Goal: Task Accomplishment & Management: Use online tool/utility

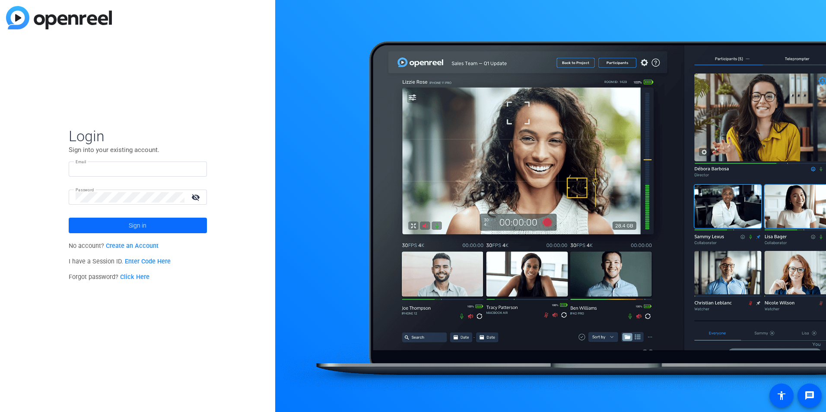
type input "[EMAIL_ADDRESS][DOMAIN_NAME]"
click at [132, 224] on span "Sign in" at bounding box center [138, 226] width 18 height 22
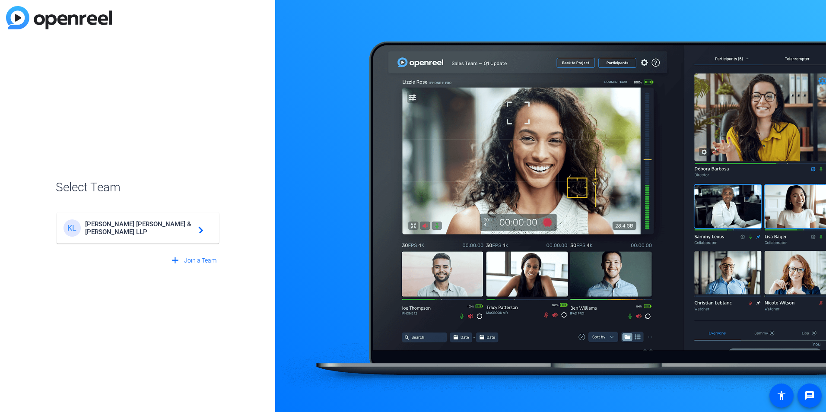
click at [129, 222] on div "[PERSON_NAME] & [PERSON_NAME] LLP navigate_next" at bounding box center [137, 227] width 149 height 17
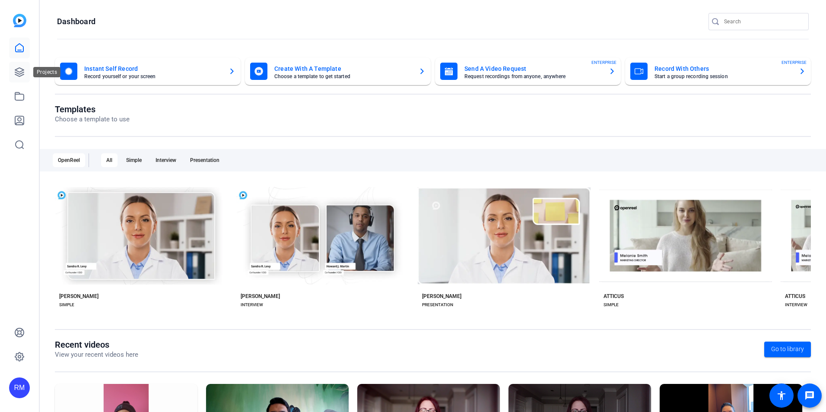
click at [25, 74] on link at bounding box center [19, 72] width 21 height 21
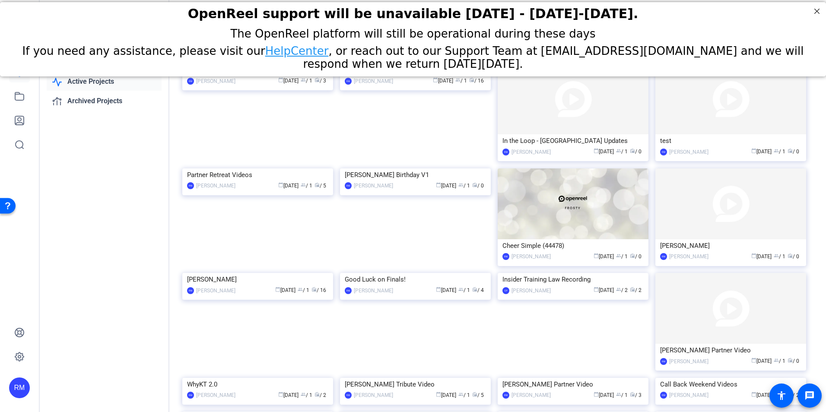
click at [150, 212] on div "Projects Overview of your projects add New Project Active Projects Archived Pro…" at bounding box center [105, 206] width 130 height 412
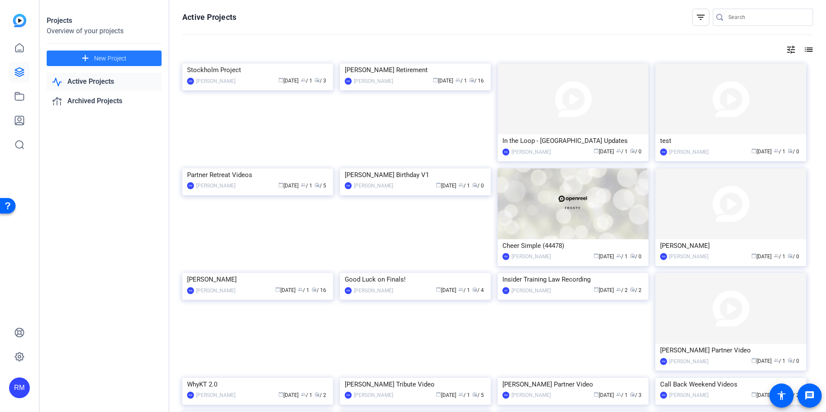
click at [124, 57] on span "New Project" at bounding box center [110, 58] width 32 height 9
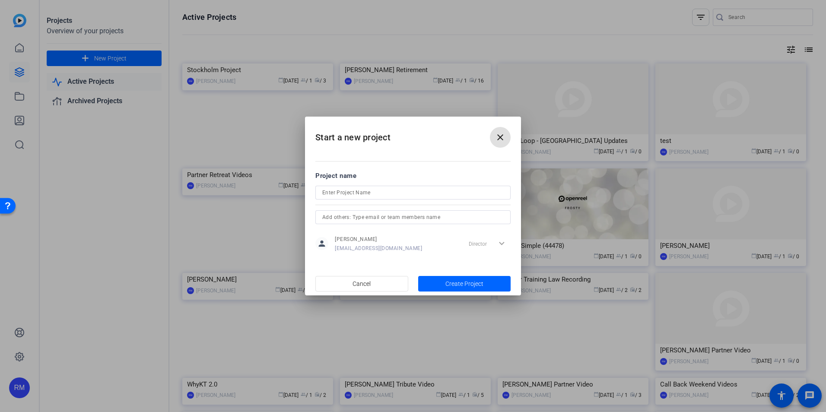
click at [378, 191] on input at bounding box center [412, 192] width 181 height 10
type input "Co-Chair Introductions"
click at [472, 277] on span "button" at bounding box center [464, 283] width 93 height 21
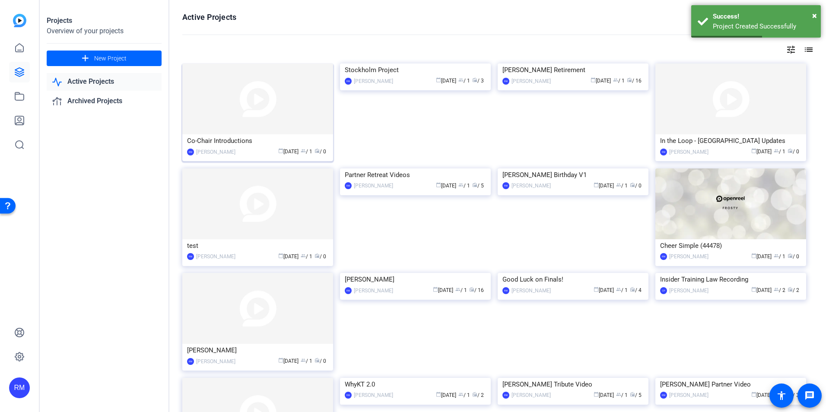
click at [245, 135] on div "Co-Chair Introductions" at bounding box center [257, 140] width 141 height 13
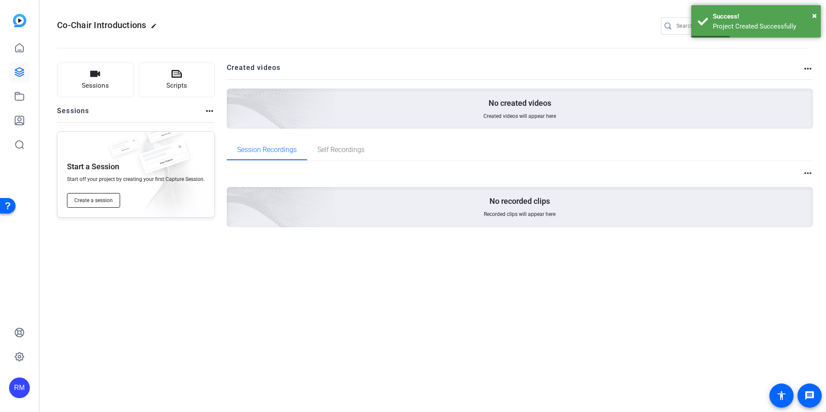
click at [92, 193] on button "Create a session" at bounding box center [93, 200] width 53 height 15
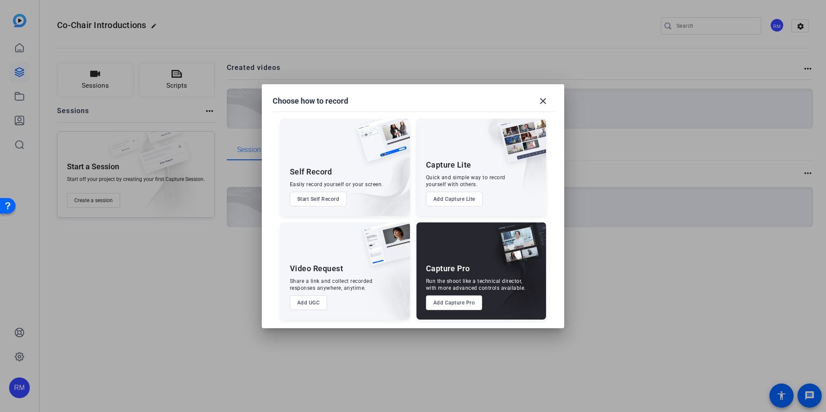
click at [308, 297] on button "Add UGC" at bounding box center [309, 302] width 38 height 15
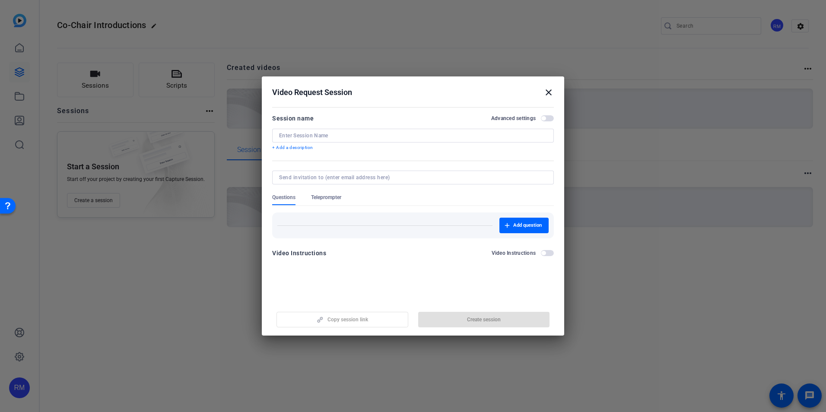
click at [325, 145] on p "+ Add a description" at bounding box center [413, 147] width 282 height 7
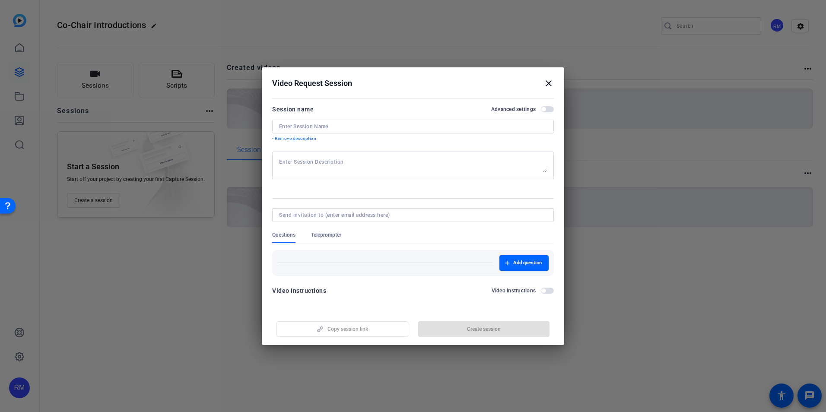
click at [330, 139] on p "- Remove description" at bounding box center [413, 138] width 282 height 7
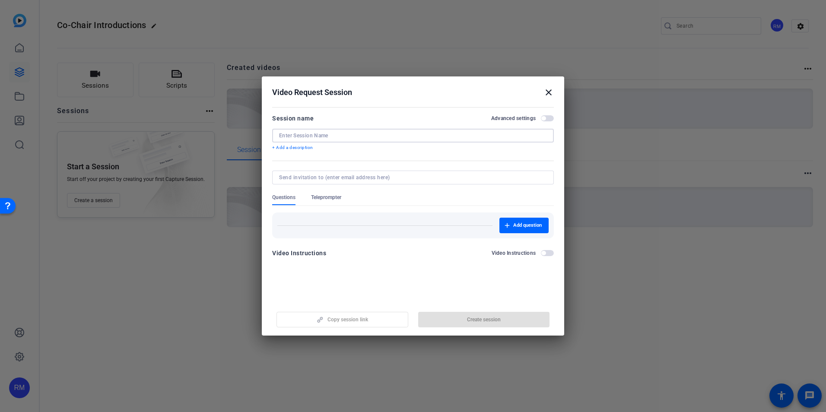
click at [321, 137] on input at bounding box center [413, 135] width 268 height 7
type input "Introducing the Co-Chairs"
click at [500, 317] on span "Create session" at bounding box center [484, 319] width 34 height 7
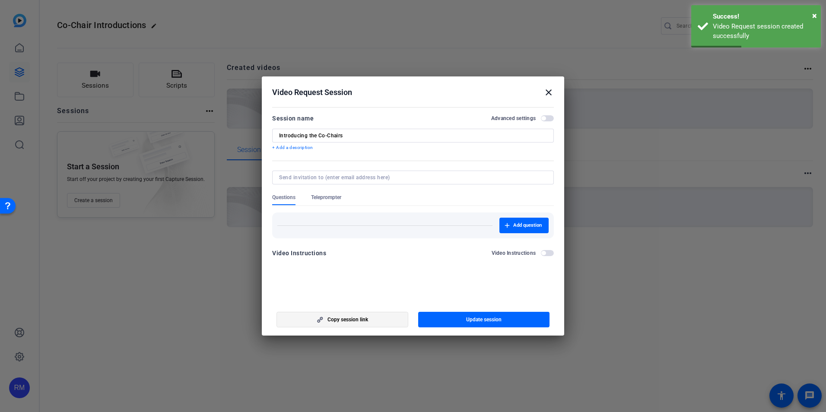
click at [347, 315] on span "button" at bounding box center [342, 319] width 131 height 21
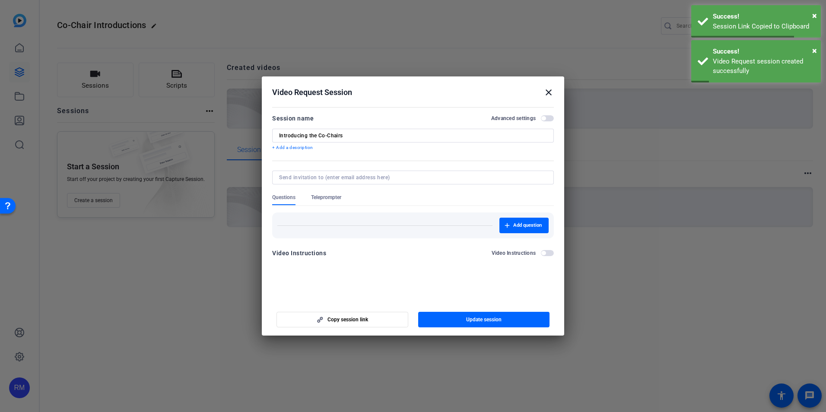
click at [551, 93] on mat-icon "close" at bounding box center [548, 92] width 10 height 10
